Goal: Task Accomplishment & Management: Use online tool/utility

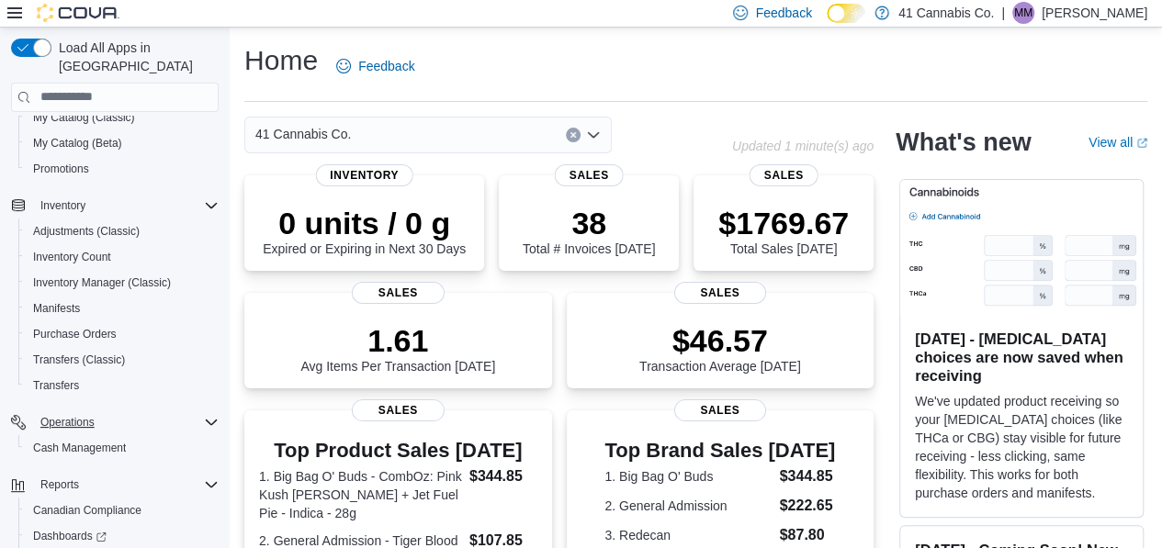
scroll to position [289, 0]
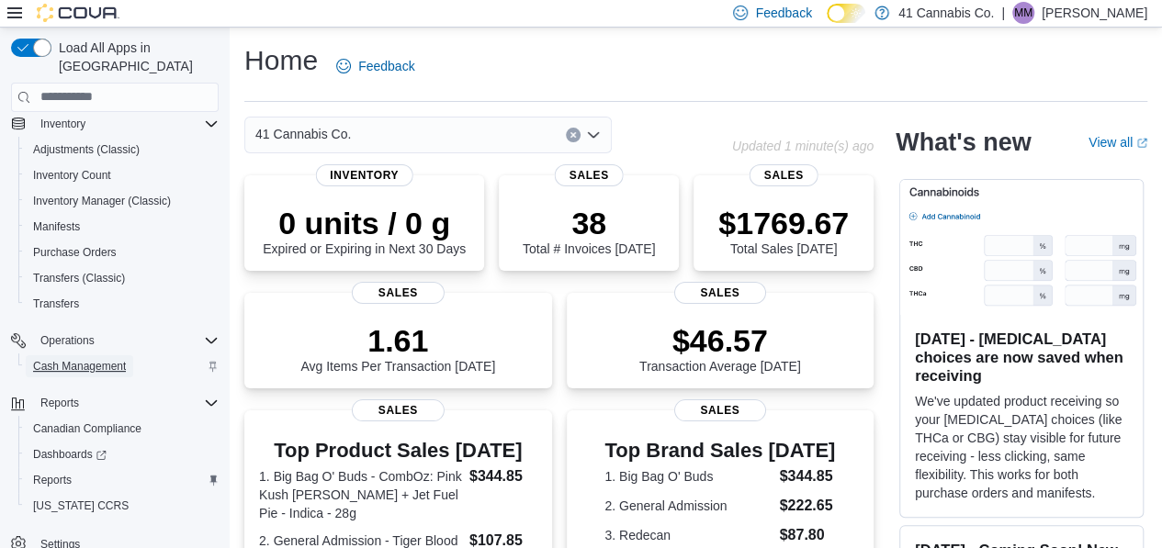
click at [105, 359] on span "Cash Management" at bounding box center [79, 366] width 93 height 15
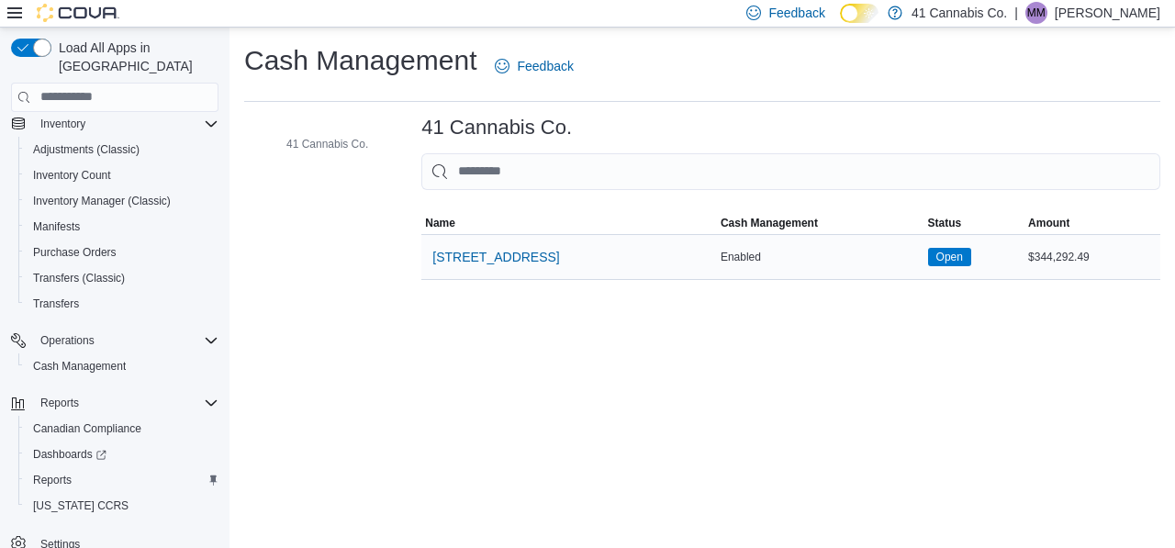
click at [717, 242] on td "Cash Management Enabled" at bounding box center [821, 256] width 208 height 45
click at [511, 254] on span "12278 Highway 41" at bounding box center [495, 257] width 127 height 18
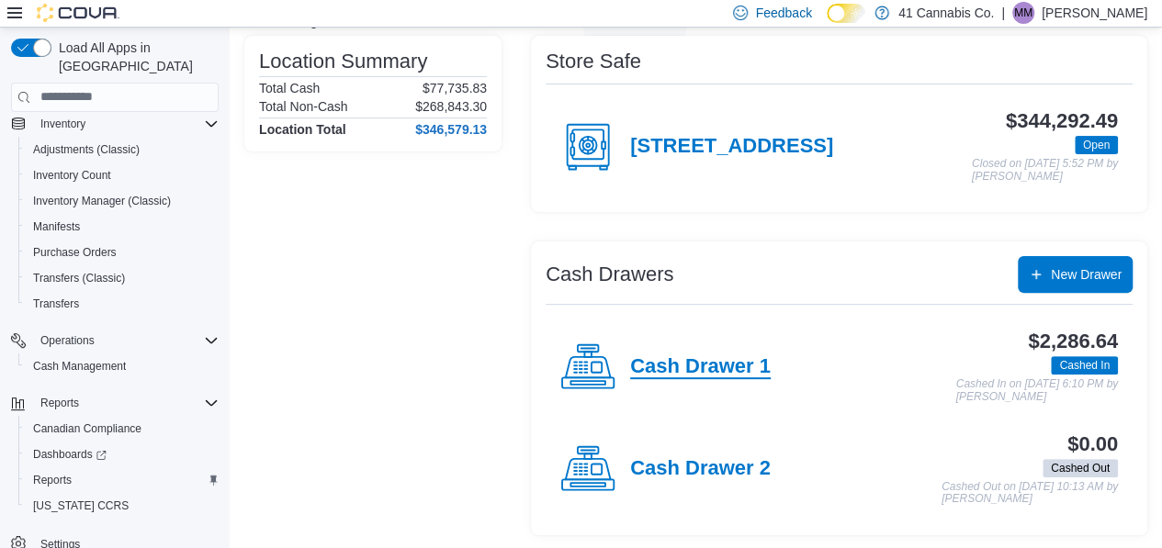
click at [696, 364] on h4 "Cash Drawer 1" at bounding box center [700, 367] width 140 height 24
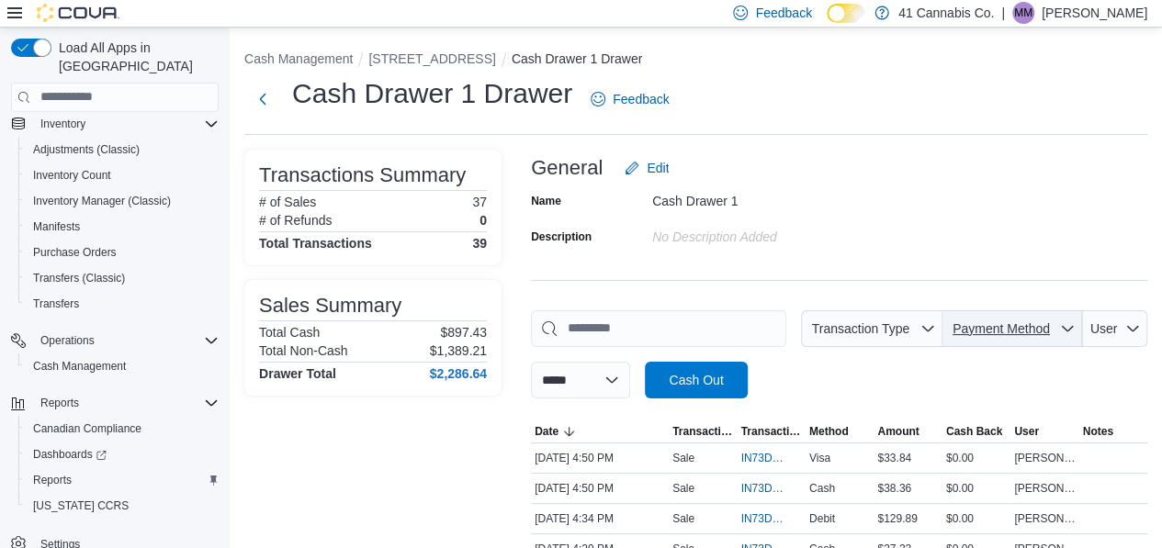
click at [1074, 324] on icon "button" at bounding box center [1067, 328] width 15 height 15
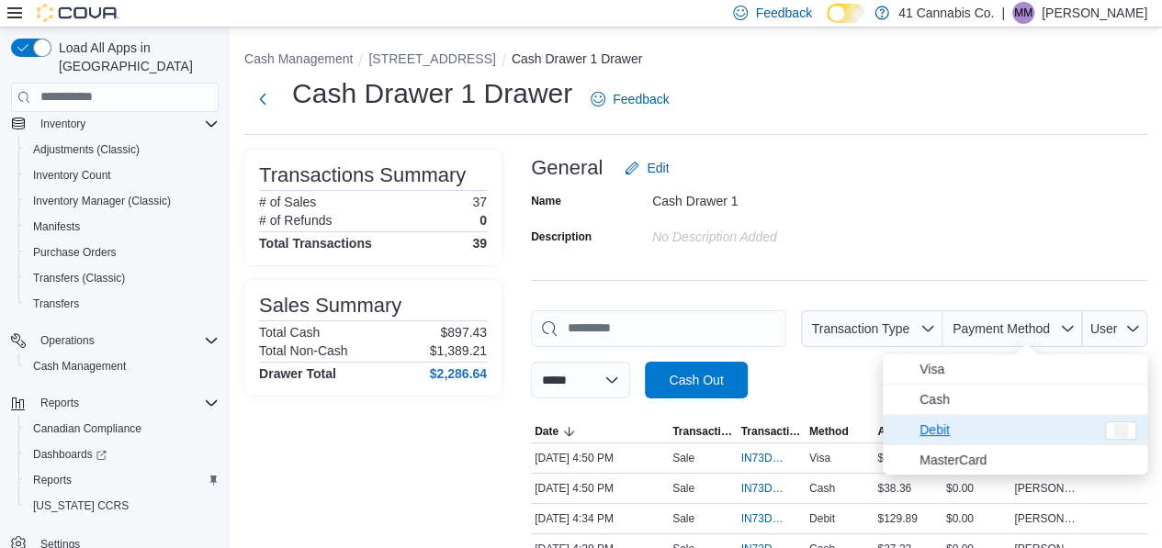
click at [1037, 427] on span "Debit" at bounding box center [1006, 430] width 174 height 22
type input "**********"
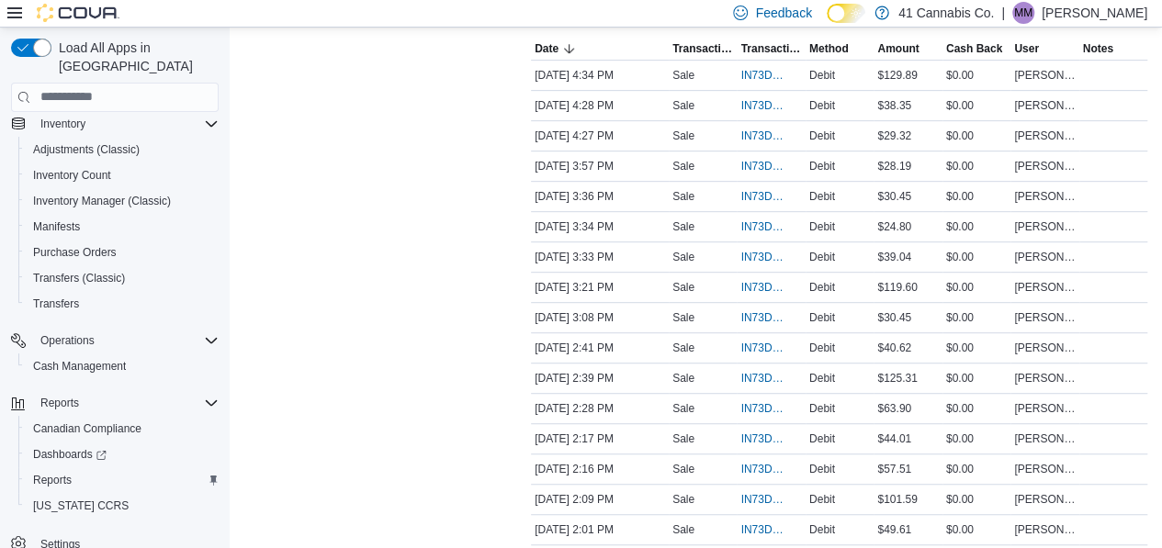
scroll to position [401, 0]
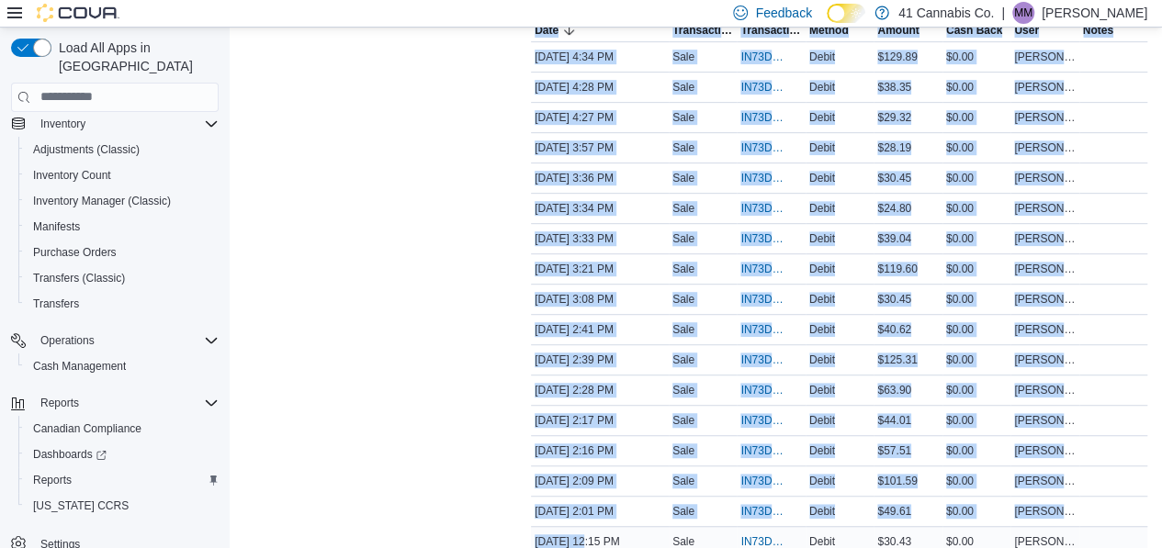
drag, startPoint x: 496, startPoint y: 61, endPoint x: 580, endPoint y: 526, distance: 473.1
click at [580, 526] on div "**********" at bounding box center [695, 223] width 903 height 950
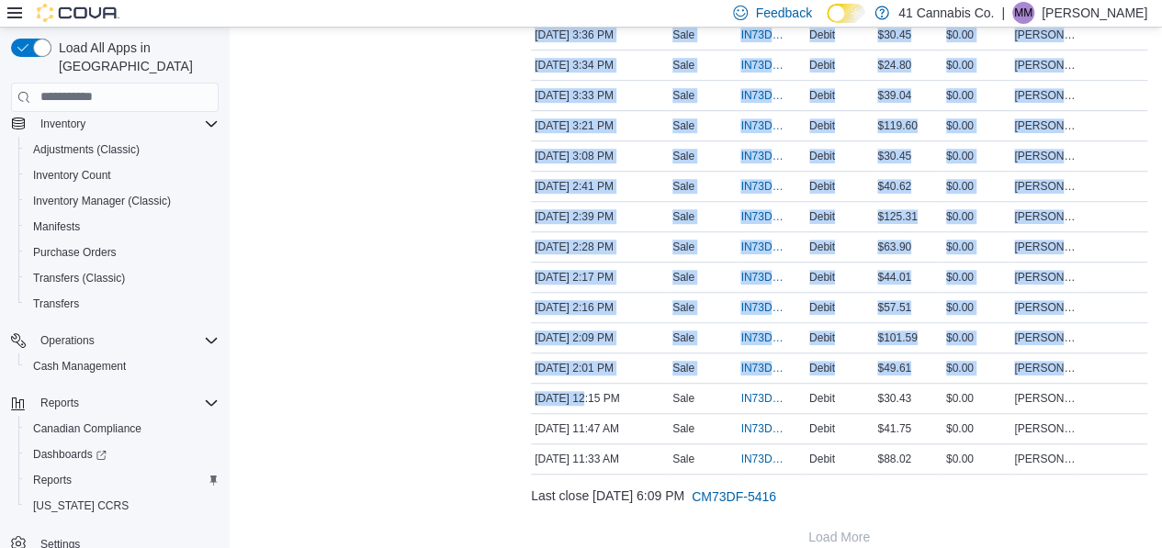
scroll to position [508, 0]
